Goal: Check status: Check status

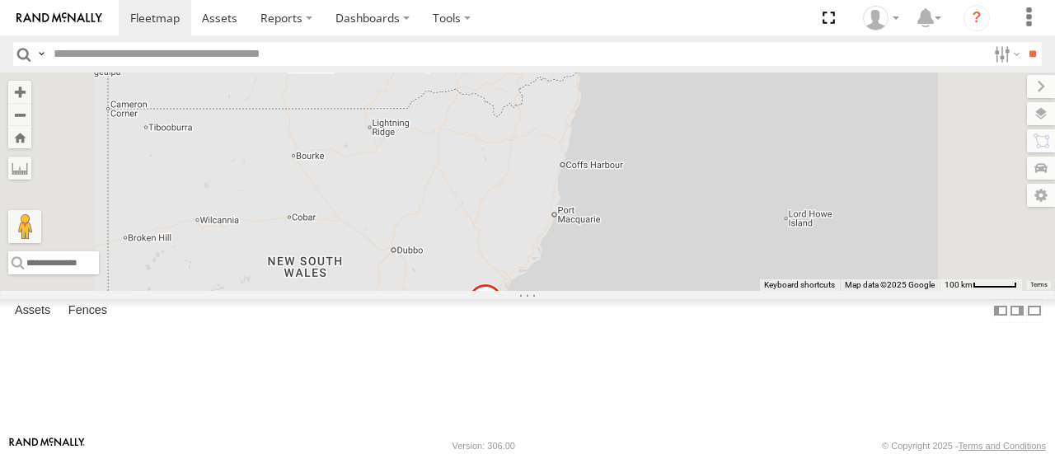
click at [575, 59] on div "14" at bounding box center [558, 42] width 33 height 33
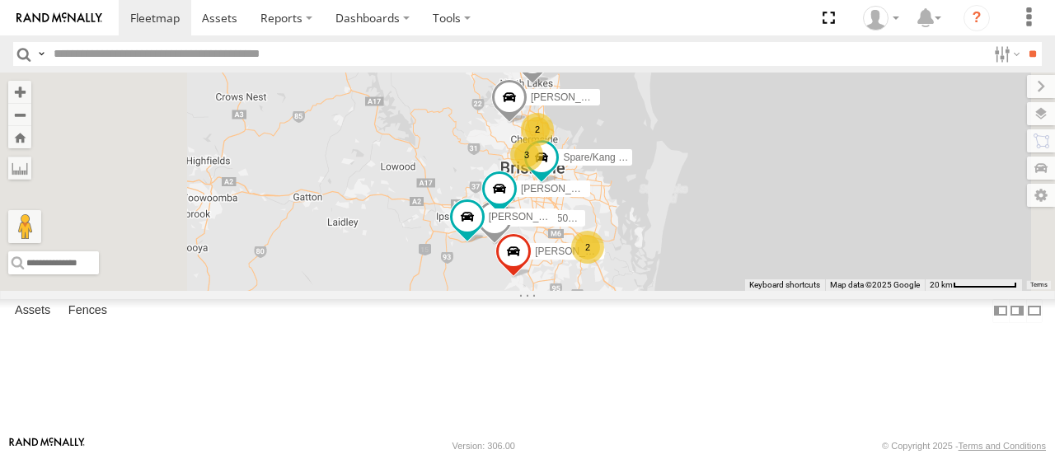
click at [775, 290] on div "[PERSON_NAME] - 842JY2 [PERSON_NAME] - 360NA6 NSW 3 [PERSON_NAME] B - Corolla H…" at bounding box center [527, 182] width 1055 height 218
click at [604, 264] on div "2" at bounding box center [587, 247] width 33 height 33
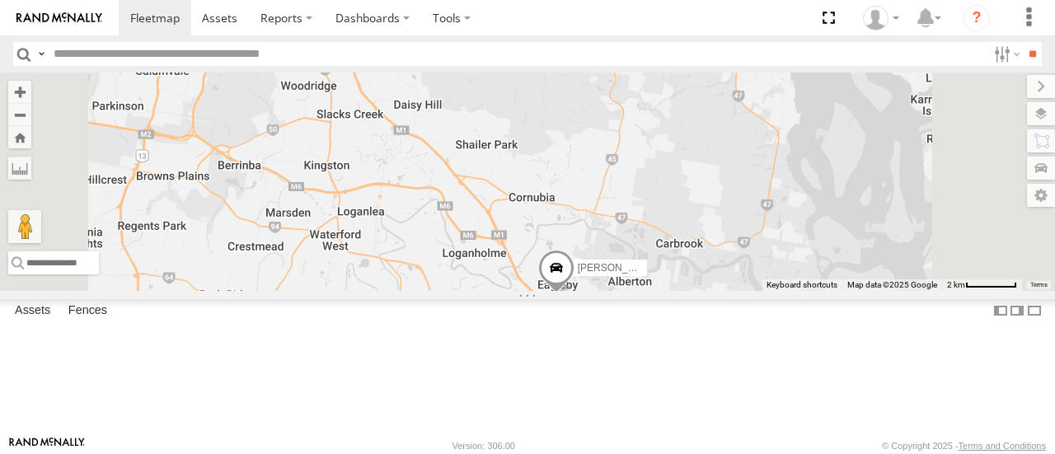
drag, startPoint x: 892, startPoint y: 125, endPoint x: 870, endPoint y: 309, distance: 185.2
click at [870, 290] on div "[PERSON_NAME] - 842JY2 [PERSON_NAME] - 360NA6 [GEOGRAPHIC_DATA] [PERSON_NAME] B…" at bounding box center [527, 182] width 1055 height 218
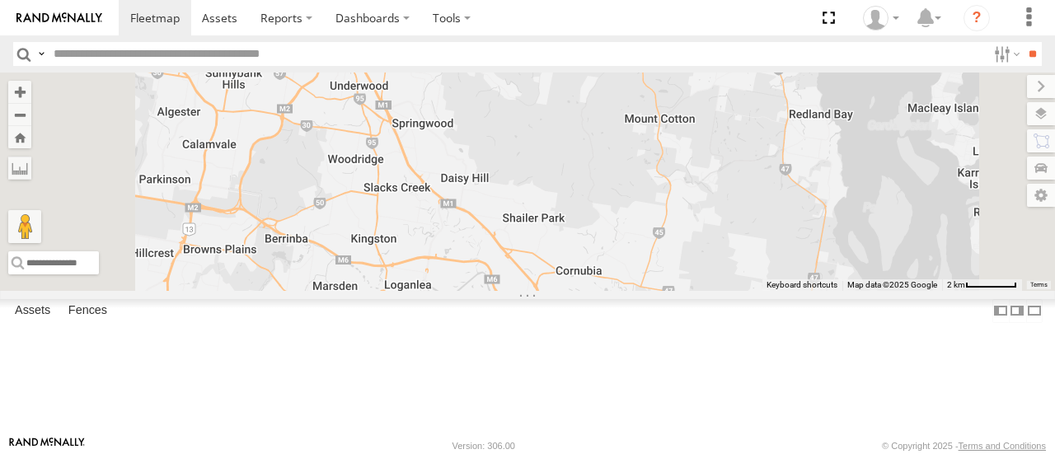
drag, startPoint x: 714, startPoint y: 222, endPoint x: 768, endPoint y: 307, distance: 100.9
click at [768, 290] on div "[PERSON_NAME] - 842JY2 [PERSON_NAME] - 360NA6 [GEOGRAPHIC_DATA] [PERSON_NAME] B…" at bounding box center [527, 182] width 1055 height 218
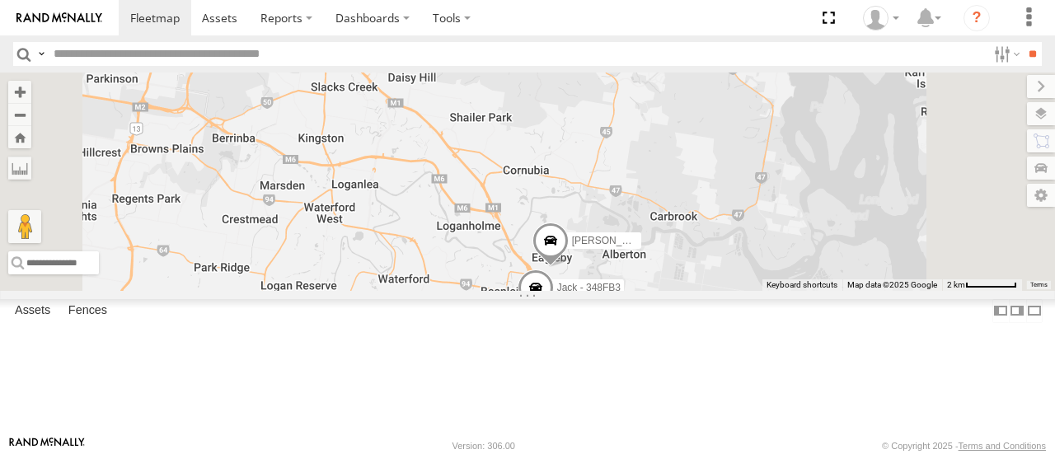
drag, startPoint x: 765, startPoint y: 302, endPoint x: 709, endPoint y: 193, distance: 122.4
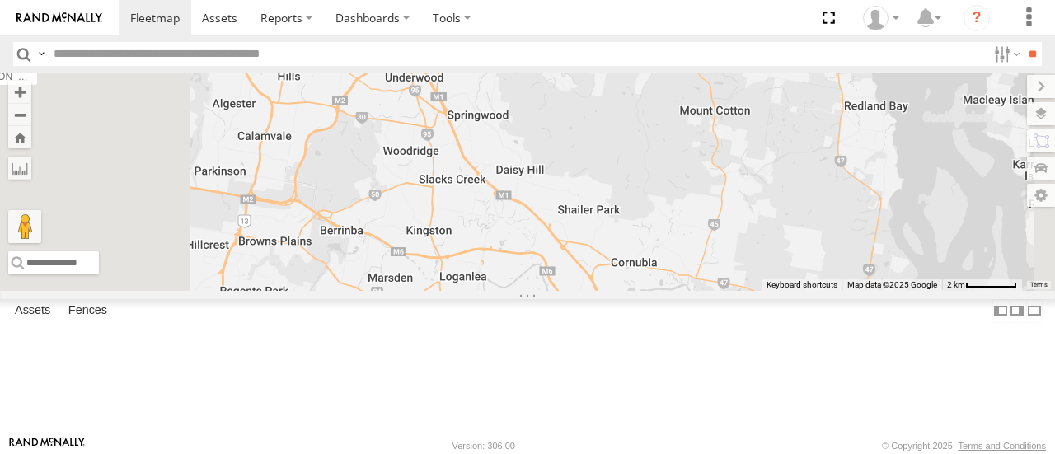
drag, startPoint x: 709, startPoint y: 193, endPoint x: 857, endPoint y: 312, distance: 190.0
click at [857, 290] on div "[PERSON_NAME] - 842JY2 [PERSON_NAME] - 360NA6 [GEOGRAPHIC_DATA] [PERSON_NAME] B…" at bounding box center [527, 182] width 1055 height 218
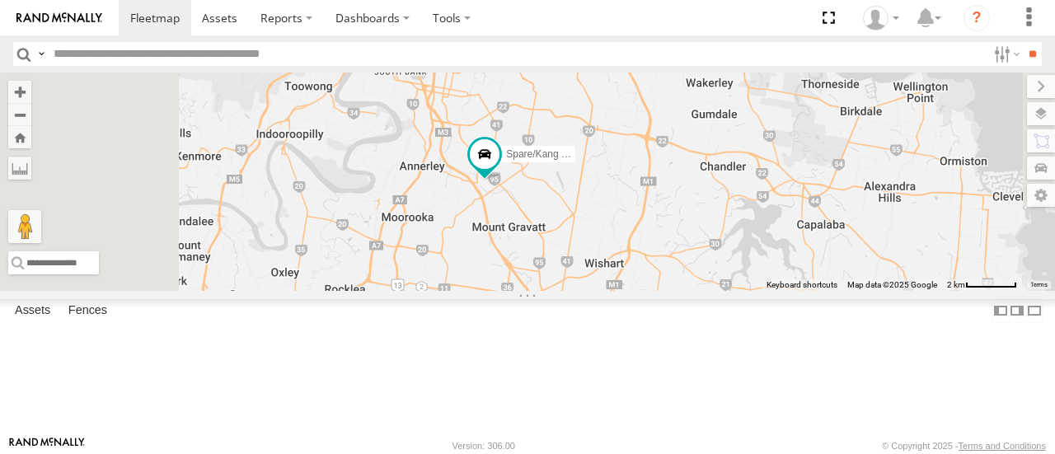
drag, startPoint x: 723, startPoint y: 177, endPoint x: 751, endPoint y: 400, distance: 224.4
click at [751, 290] on div "[PERSON_NAME] - 842JY2 [PERSON_NAME] - 360NA6 [GEOGRAPHIC_DATA] [PERSON_NAME] B…" at bounding box center [527, 182] width 1055 height 218
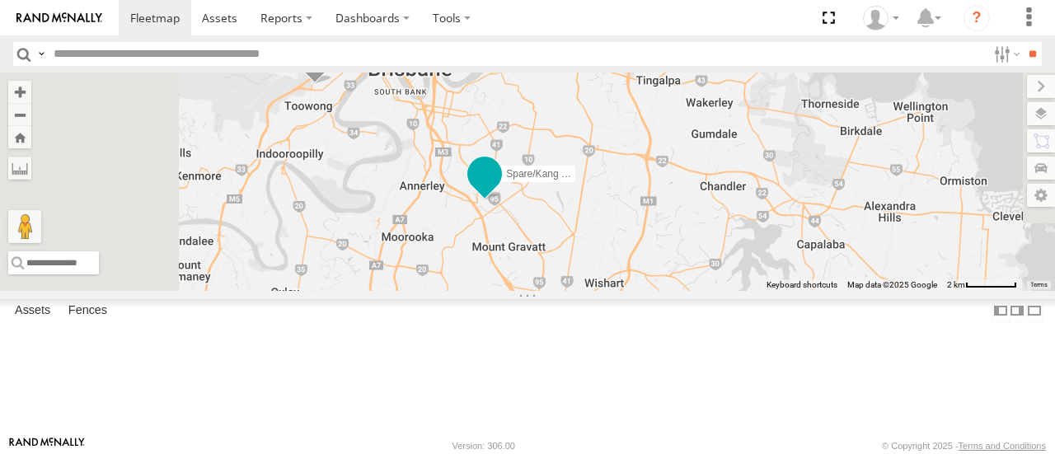
click at [500, 189] on span at bounding box center [485, 174] width 30 height 30
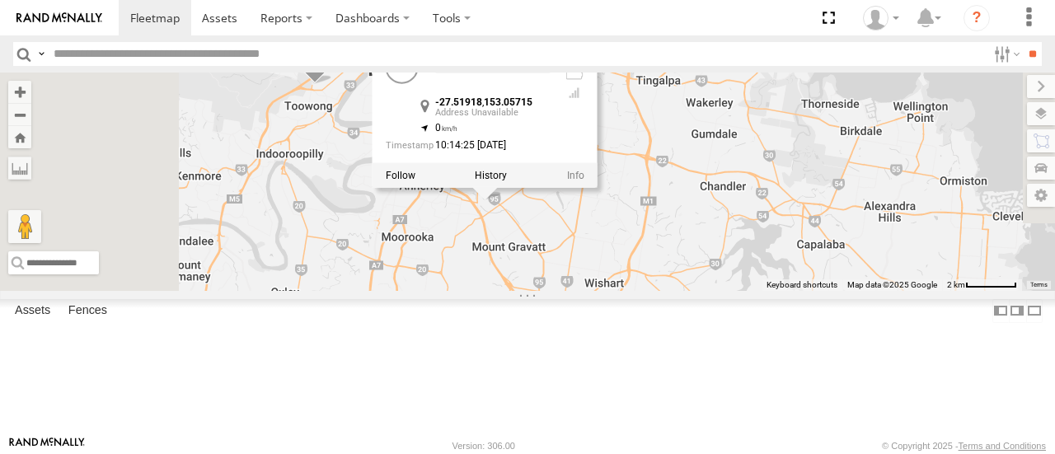
click at [871, 290] on div "[PERSON_NAME] - 842JY2 [PERSON_NAME] - 360NA6 [GEOGRAPHIC_DATA] [PERSON_NAME] B…" at bounding box center [527, 182] width 1055 height 218
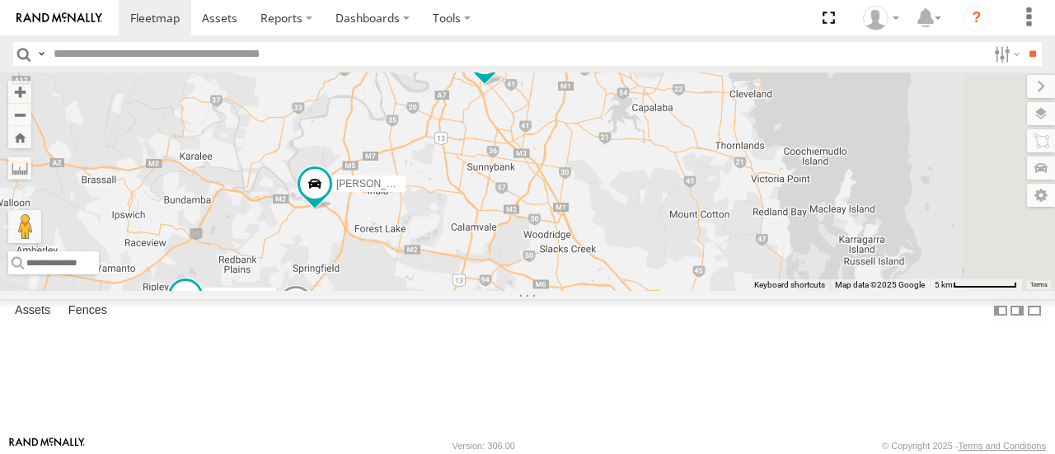
drag, startPoint x: 871, startPoint y: 290, endPoint x: 772, endPoint y: 163, distance: 161.5
click at [772, 163] on div "[PERSON_NAME] - 842JY2 [PERSON_NAME] - 360NA6 NSW [PERSON_NAME] - Corolla Hatch…" at bounding box center [527, 182] width 1055 height 218
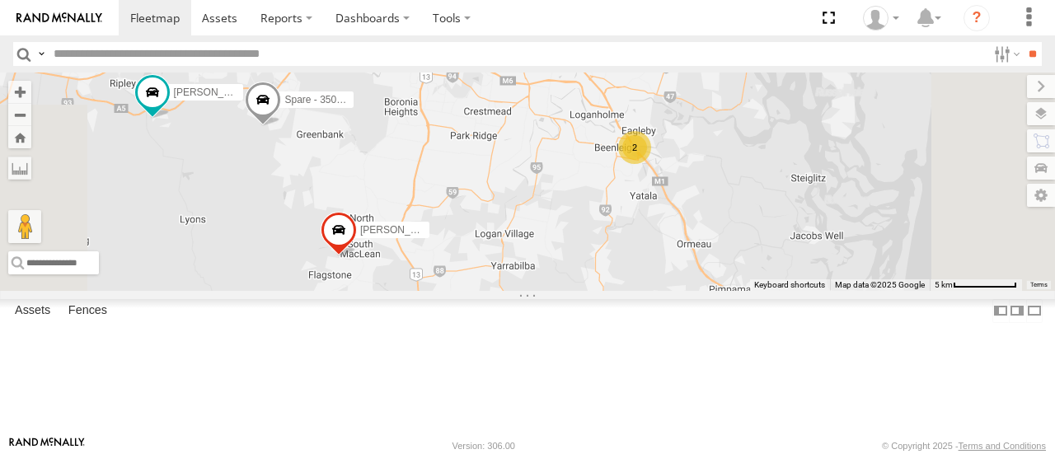
drag, startPoint x: 772, startPoint y: 306, endPoint x: 737, endPoint y: 109, distance: 200.2
click at [737, 109] on div "[PERSON_NAME] - 842JY2 [PERSON_NAME] - 360NA6 [GEOGRAPHIC_DATA] [PERSON_NAME] B…" at bounding box center [527, 182] width 1055 height 218
